Goal: Task Accomplishment & Management: Manage account settings

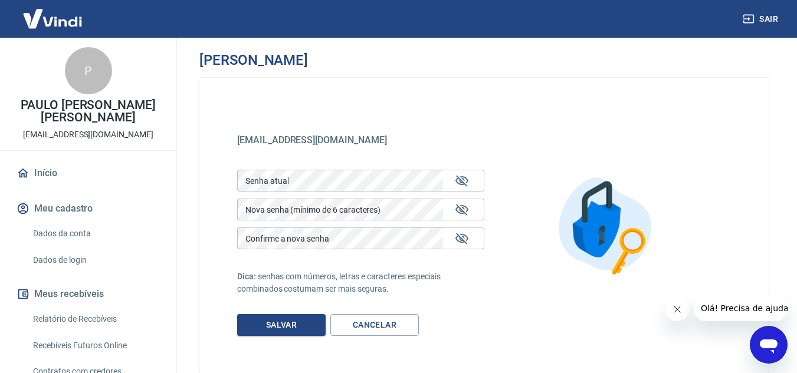
scroll to position [59, 0]
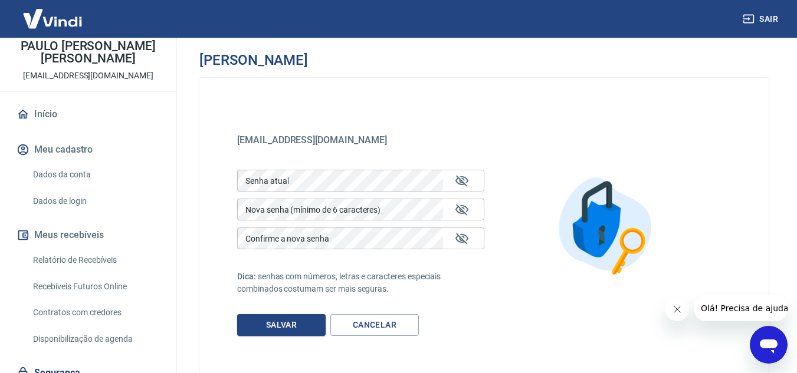
click at [97, 180] on link "Dados da conta" at bounding box center [95, 175] width 134 height 24
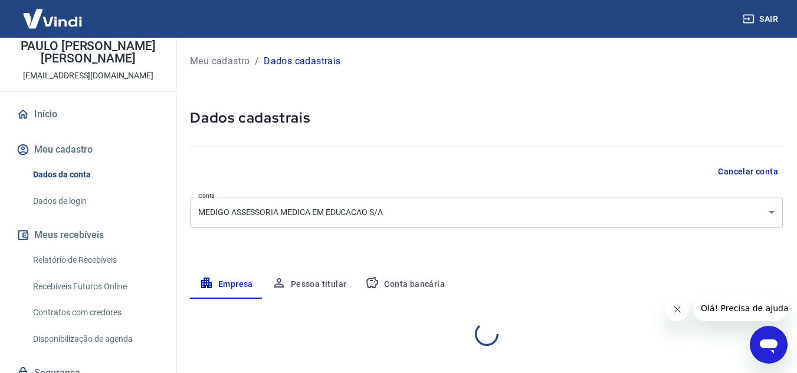
select select "MG"
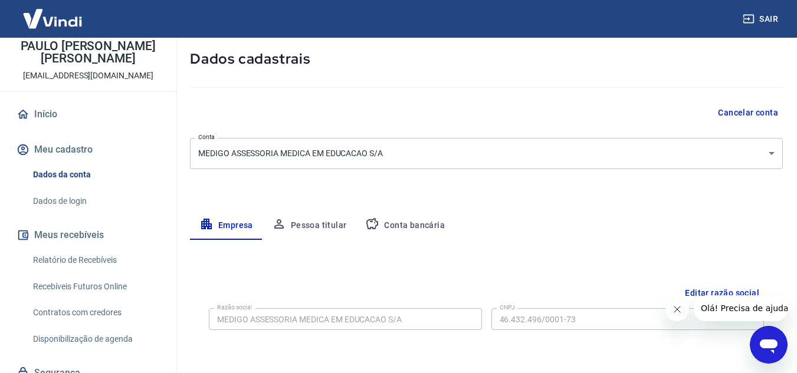
scroll to position [177, 0]
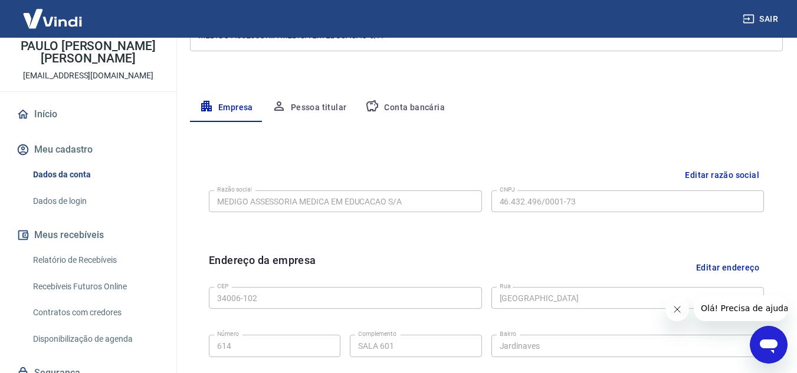
click at [401, 108] on button "Conta bancária" at bounding box center [405, 108] width 98 height 28
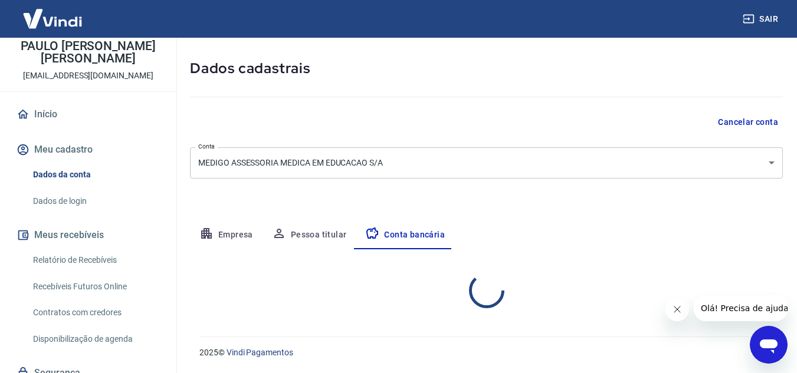
select select "1"
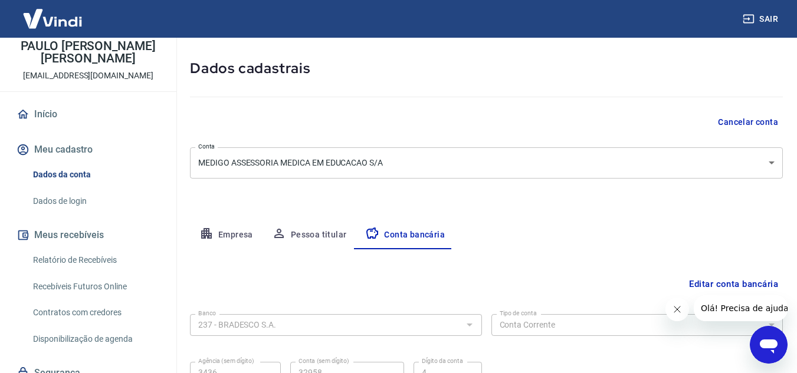
scroll to position [164, 0]
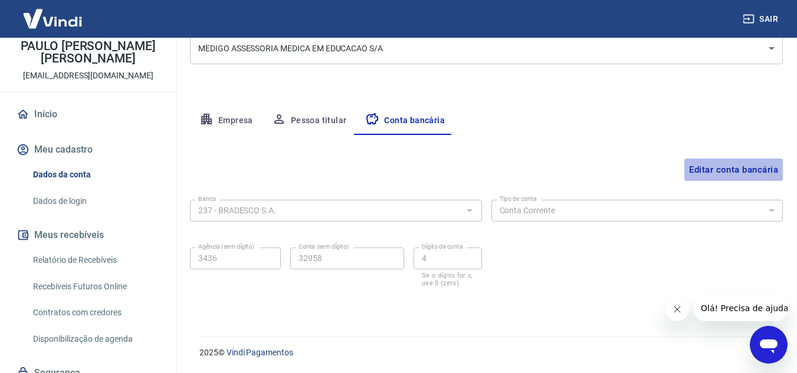
click at [724, 172] on button "Editar conta bancária" at bounding box center [733, 170] width 98 height 22
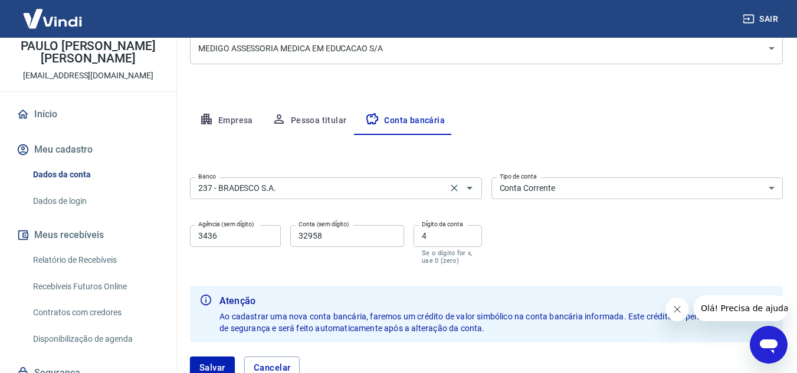
click at [410, 195] on input "237 - BRADESCO S.A." at bounding box center [318, 188] width 250 height 15
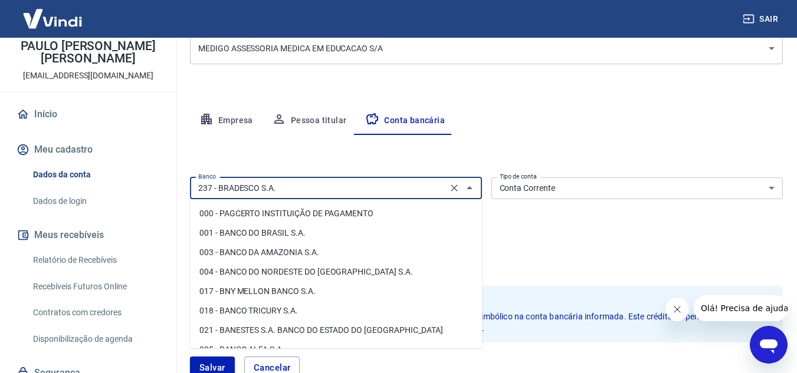
scroll to position [105, 0]
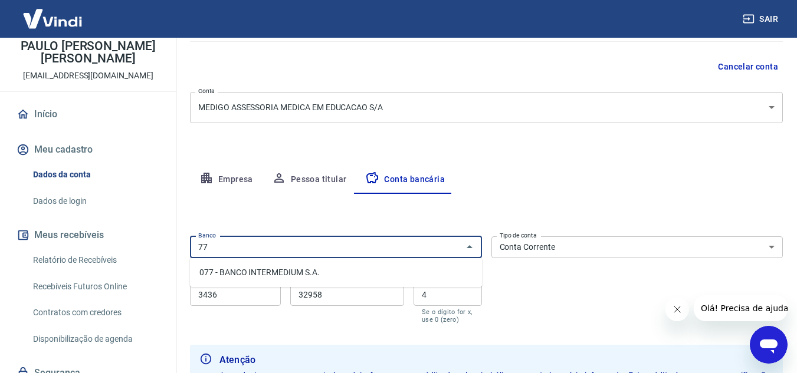
type input "7"
click at [285, 276] on li "077 - BANCO INTERMEDIUM S.A." at bounding box center [336, 272] width 292 height 19
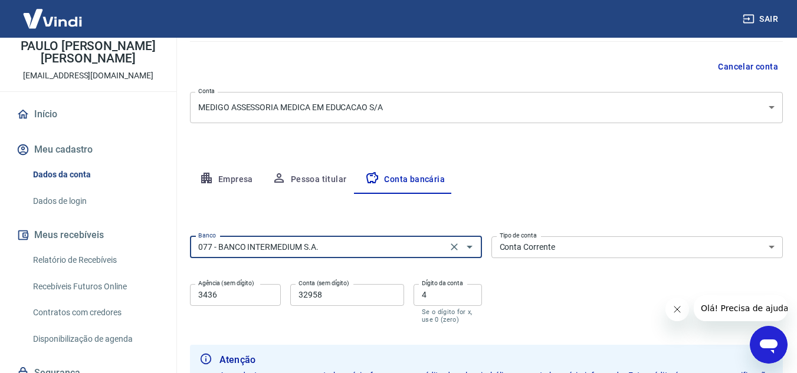
type input "077 - BANCO INTERMEDIUM S.A."
click at [257, 290] on input "3436" at bounding box center [235, 295] width 91 height 22
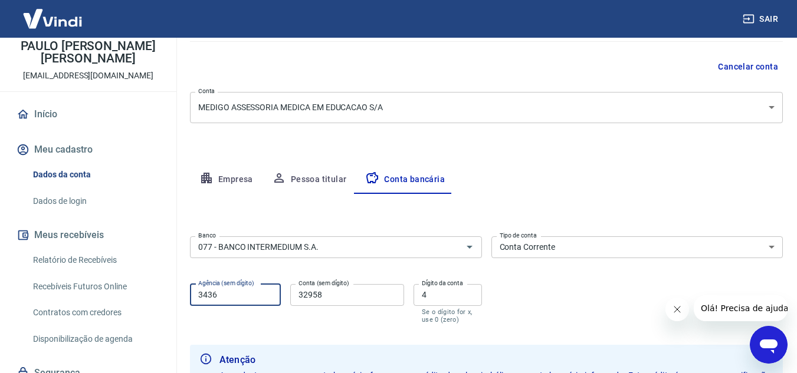
click at [565, 248] on select "Conta Corrente Conta Poupança" at bounding box center [637, 247] width 292 height 22
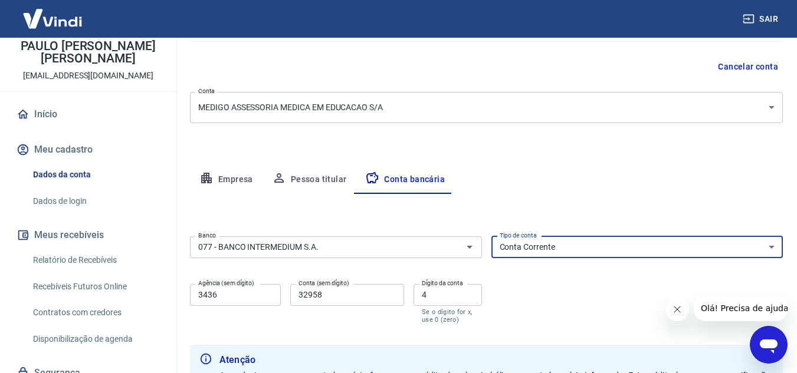
click at [565, 248] on select "Conta Corrente Conta Poupança" at bounding box center [637, 247] width 292 height 22
click at [573, 246] on select "Conta Corrente Conta Poupança" at bounding box center [637, 247] width 292 height 22
click at [259, 292] on input "3436" at bounding box center [235, 295] width 91 height 22
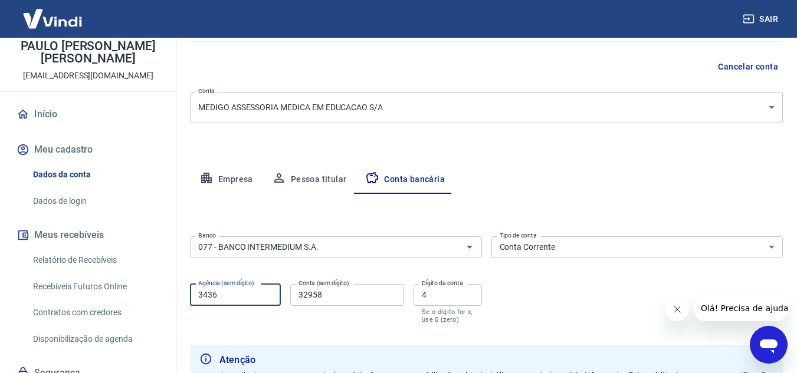
click at [259, 292] on input "3436" at bounding box center [235, 295] width 91 height 22
type input "0001"
click at [335, 301] on input "32958" at bounding box center [347, 295] width 114 height 22
click at [245, 294] on input "0001" at bounding box center [235, 295] width 91 height 22
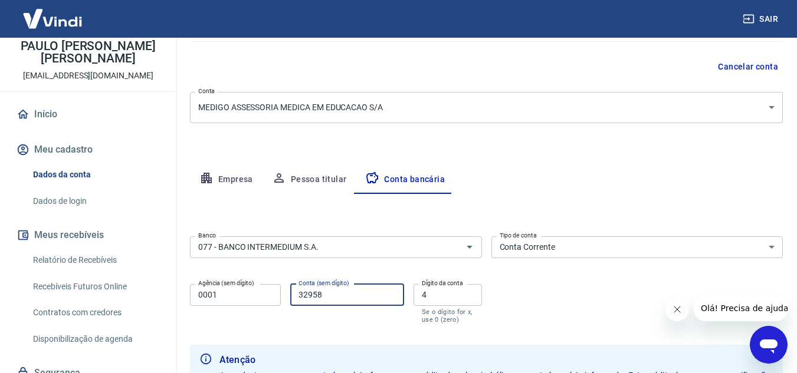
click at [328, 300] on input "32958" at bounding box center [347, 295] width 114 height 22
type input "3"
type input "48000367-0"
click at [241, 295] on input "0001" at bounding box center [235, 295] width 91 height 22
click at [349, 295] on input "48000367-0" at bounding box center [347, 295] width 114 height 22
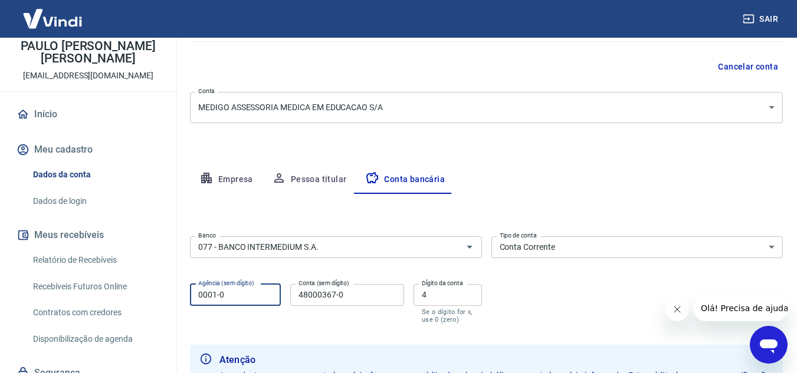
click at [233, 292] on input "0001-0" at bounding box center [235, 295] width 91 height 22
type input "0001"
click at [353, 299] on input "48000367-0" at bounding box center [347, 295] width 114 height 22
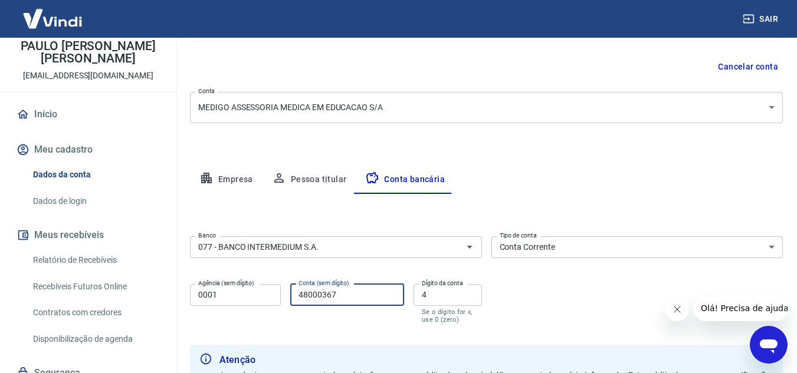
type input "48000367"
click at [435, 297] on input "4" at bounding box center [447, 295] width 68 height 22
type input "4"
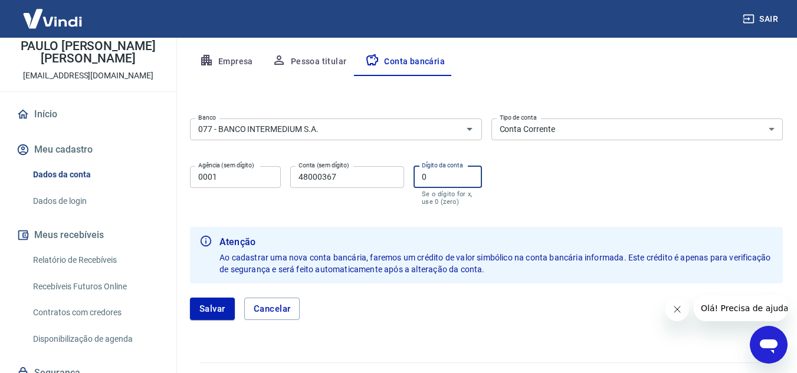
type input "0"
click at [560, 134] on select "Conta Corrente Conta Poupança" at bounding box center [637, 130] width 292 height 22
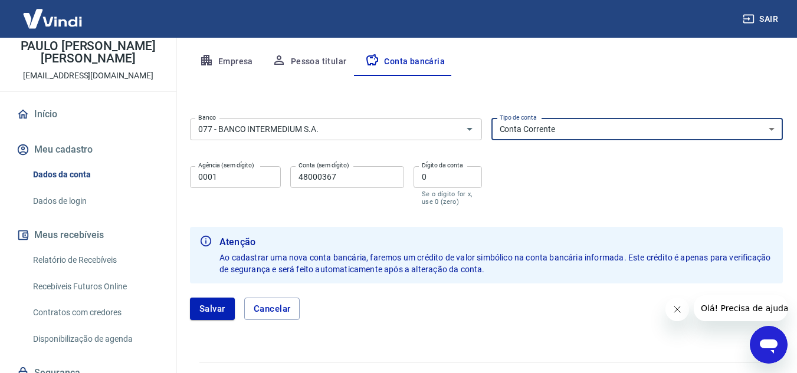
click at [560, 134] on select "Conta Corrente Conta Poupança" at bounding box center [637, 130] width 292 height 22
click at [210, 301] on button "Salvar" at bounding box center [212, 309] width 45 height 22
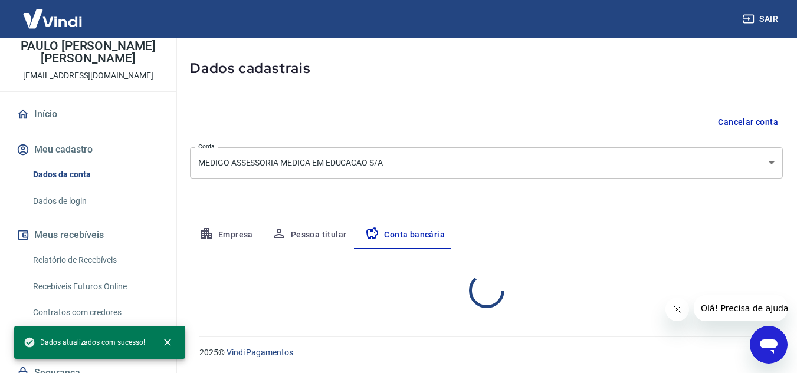
scroll to position [164, 0]
select select "1"
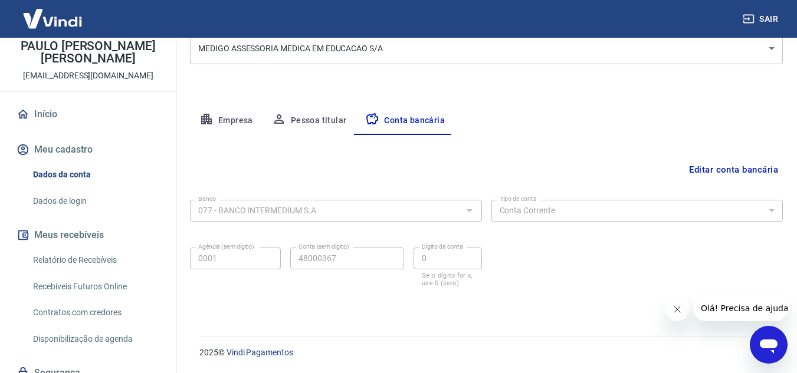
click at [318, 121] on button "Pessoa titular" at bounding box center [309, 121] width 94 height 28
click at [318, 19] on div "Cancelar conta" at bounding box center [486, 8] width 593 height 22
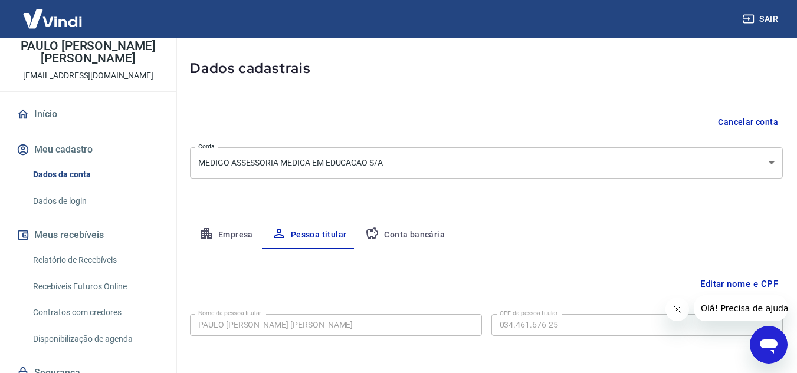
scroll to position [98, 0]
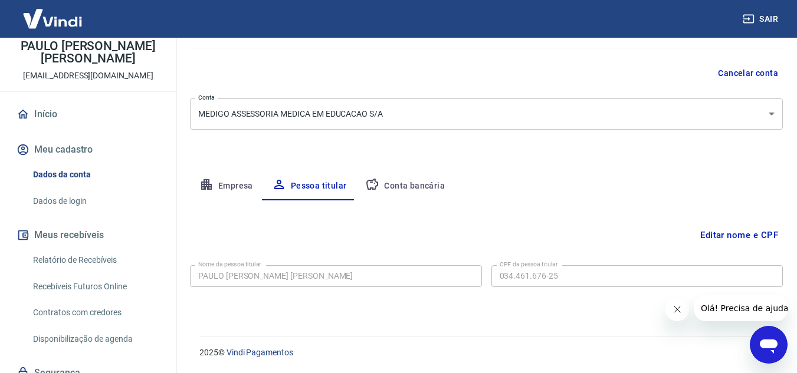
click at [714, 240] on button "Editar nome e CPF" at bounding box center [738, 235] width 87 height 22
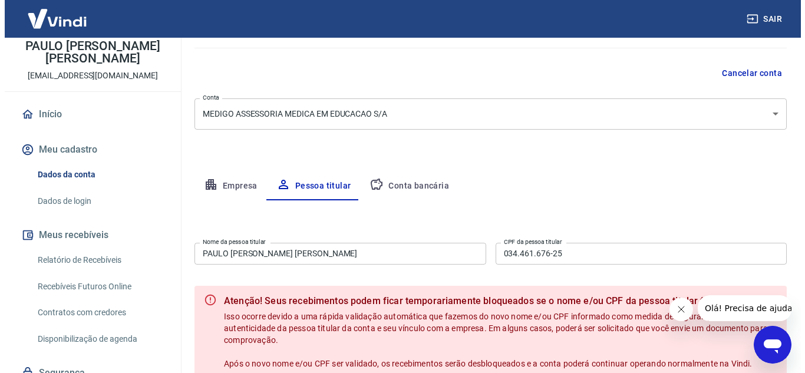
scroll to position [216, 0]
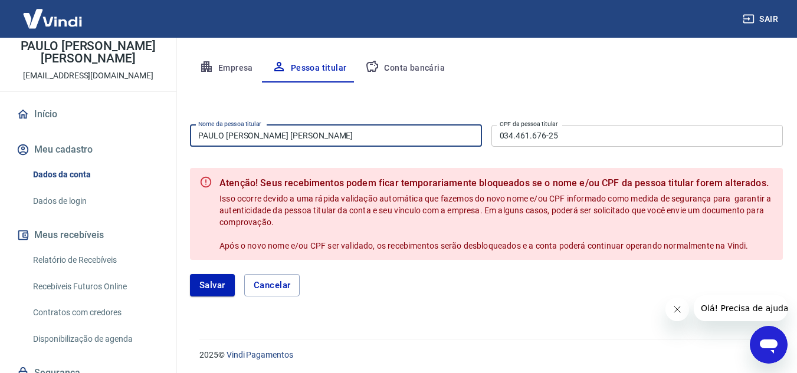
drag, startPoint x: 350, startPoint y: 139, endPoint x: 141, endPoint y: 144, distance: 208.8
type input "I"
type input "[PERSON_NAME] [PERSON_NAME]"
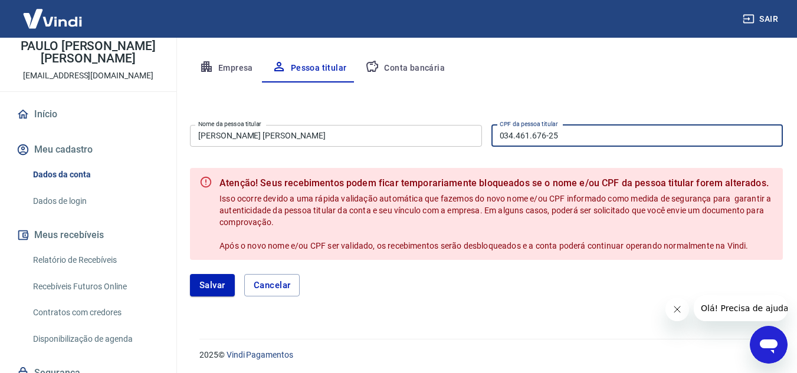
drag, startPoint x: 563, startPoint y: 133, endPoint x: 494, endPoint y: 130, distance: 69.1
click at [494, 130] on input "034.461.676-25" at bounding box center [637, 136] width 292 height 22
drag, startPoint x: 560, startPoint y: 139, endPoint x: 490, endPoint y: 136, distance: 70.2
click at [488, 136] on div "Nome da pessoa titular [PERSON_NAME] [PERSON_NAME] Nome [PERSON_NAME] titular C…" at bounding box center [486, 134] width 593 height 29
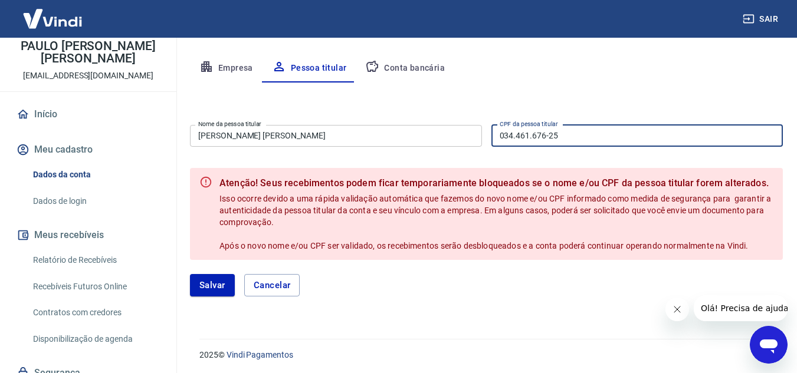
click at [488, 136] on div "Nome da pessoa titular [PERSON_NAME] [PERSON_NAME] Nome [PERSON_NAME] titular C…" at bounding box center [486, 134] width 593 height 29
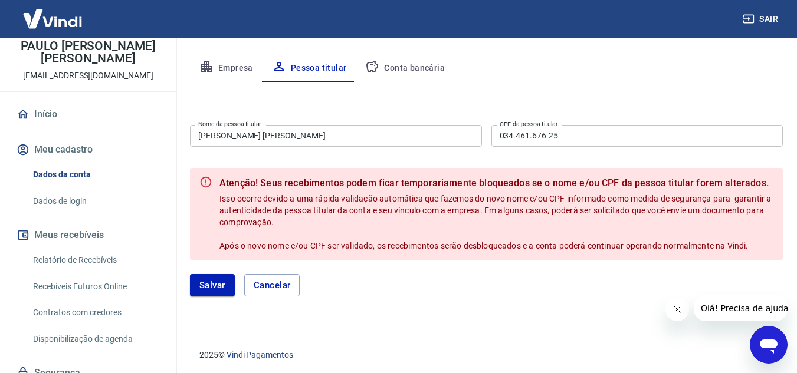
drag, startPoint x: 561, startPoint y: 139, endPoint x: 465, endPoint y: 137, distance: 96.1
click at [465, 137] on div "Nome da pessoa titular [PERSON_NAME] [PERSON_NAME] Nome [PERSON_NAME] titular C…" at bounding box center [486, 134] width 593 height 29
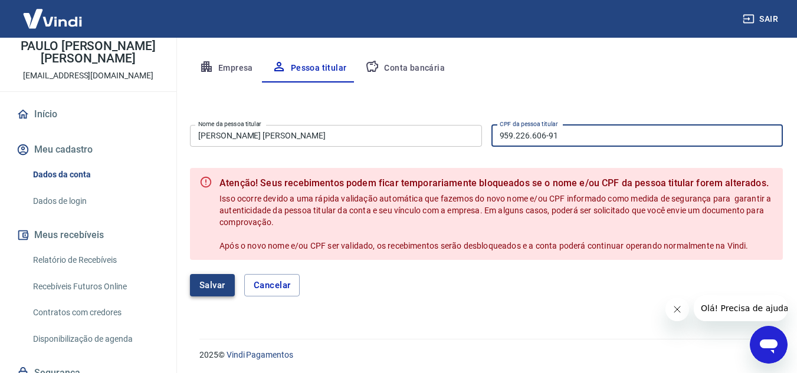
type input "959.226.606-91"
click at [225, 278] on button "Salvar" at bounding box center [212, 285] width 45 height 22
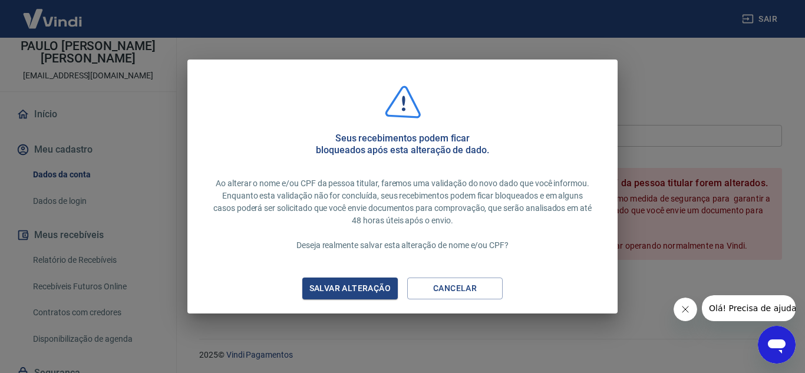
click at [341, 282] on div "Salvar alteração" at bounding box center [350, 288] width 110 height 15
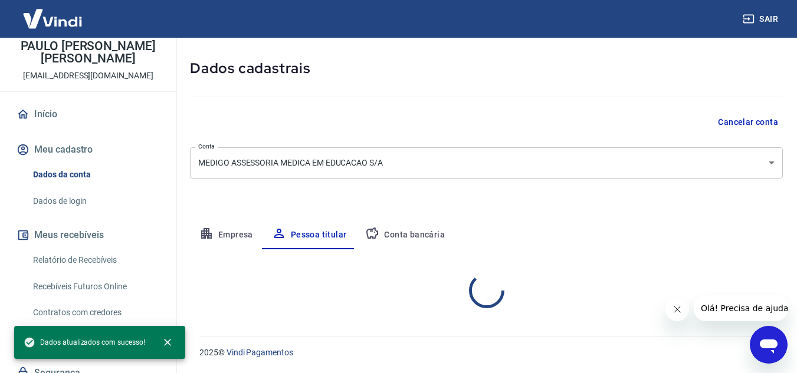
scroll to position [98, 0]
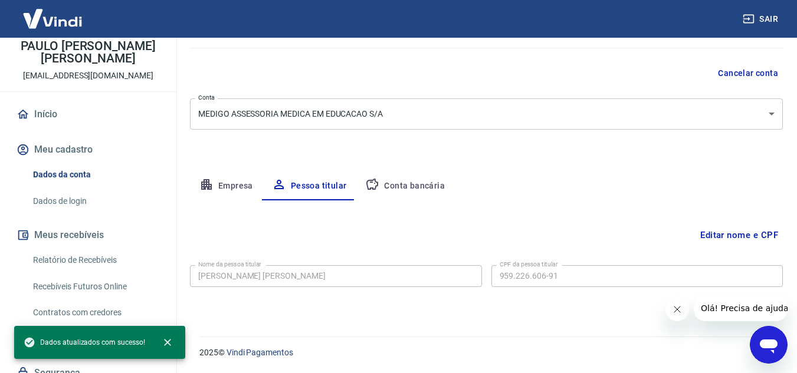
click at [233, 173] on button "Empresa" at bounding box center [226, 186] width 73 height 28
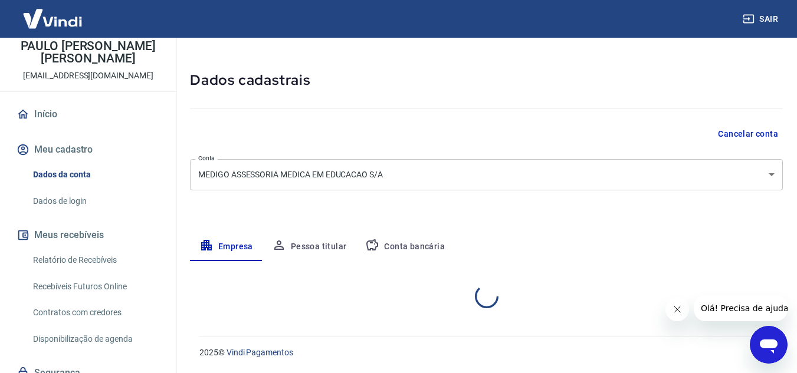
select select "MG"
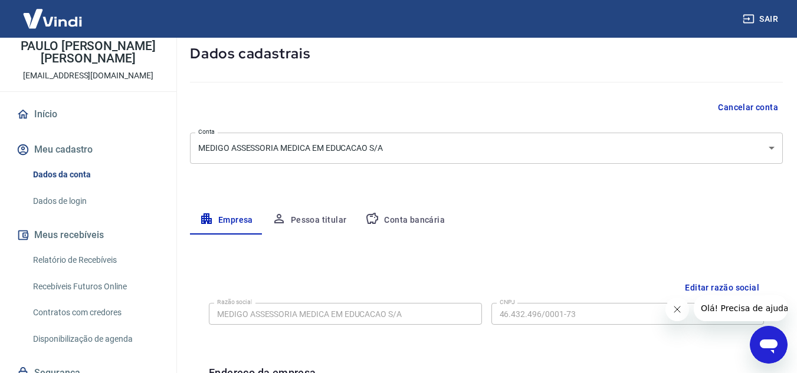
click at [321, 222] on button "Pessoa titular" at bounding box center [309, 220] width 94 height 28
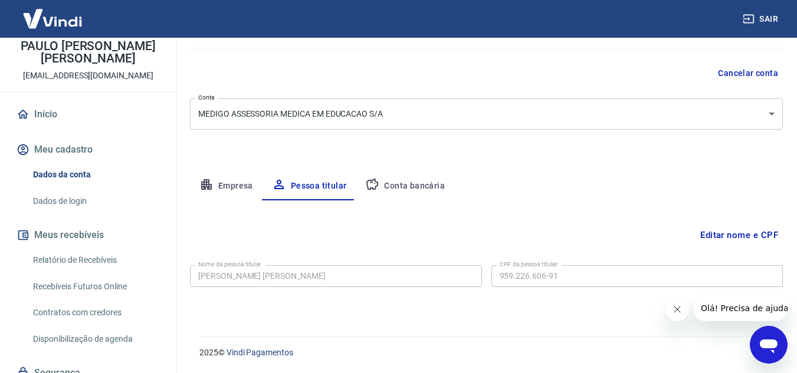
click at [397, 178] on button "Conta bancária" at bounding box center [405, 186] width 98 height 28
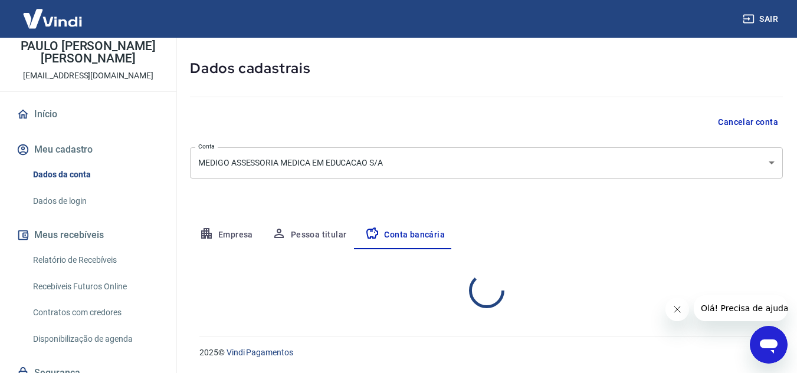
select select "1"
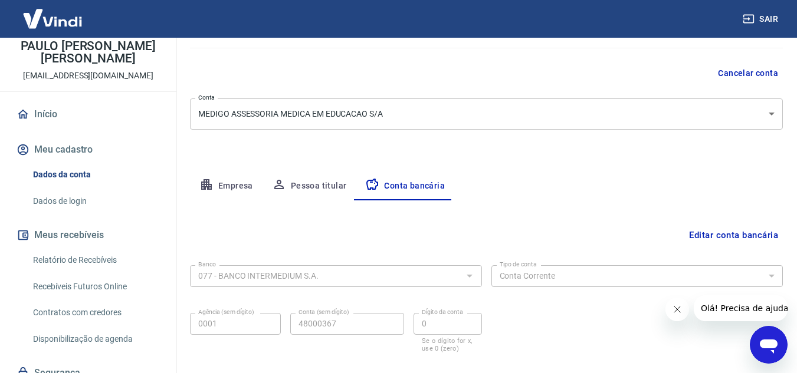
click at [237, 189] on button "Empresa" at bounding box center [226, 186] width 73 height 28
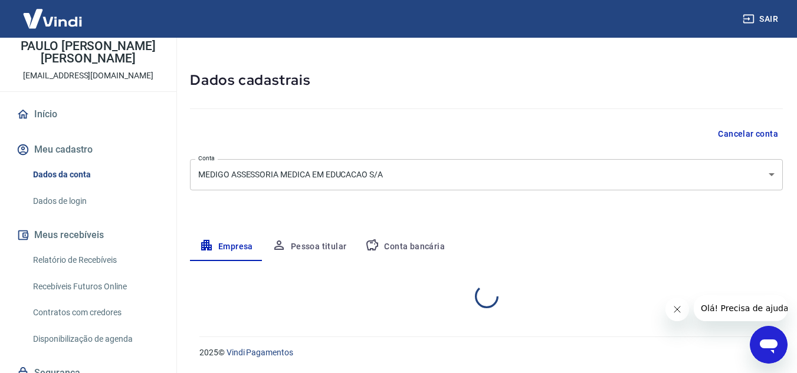
select select "MG"
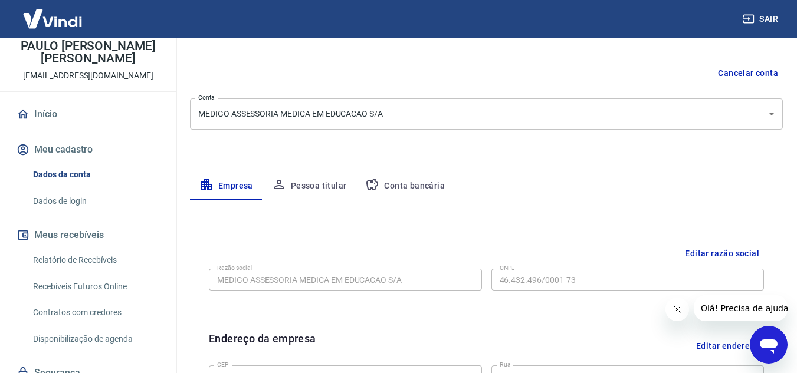
click at [87, 113] on link "Início" at bounding box center [88, 114] width 148 height 26
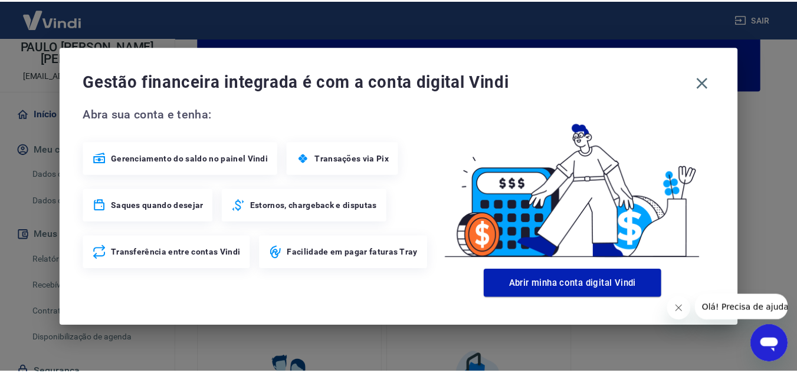
scroll to position [205, 0]
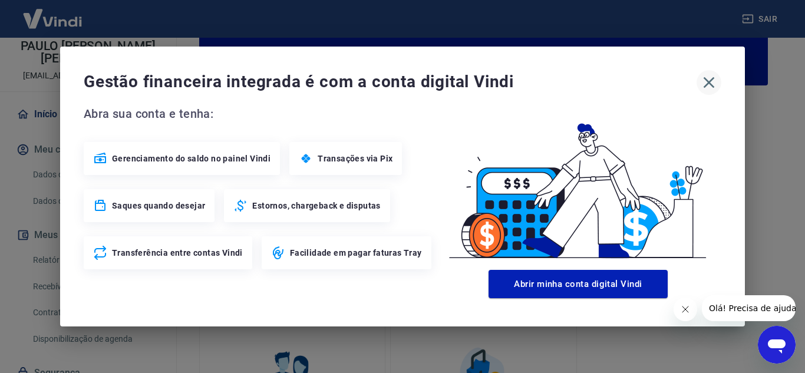
click at [706, 83] on icon "button" at bounding box center [709, 82] width 19 height 19
